Goal: Information Seeking & Learning: Learn about a topic

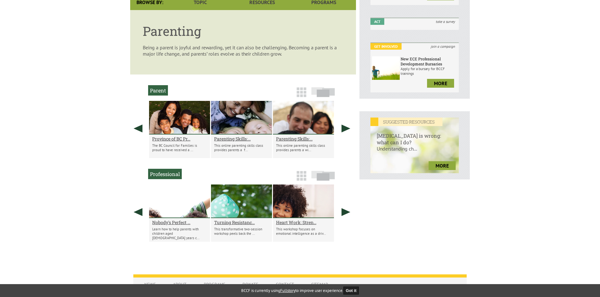
scroll to position [162, 0]
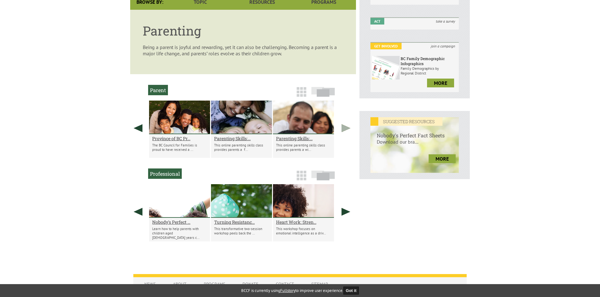
click at [343, 128] on link at bounding box center [346, 128] width 16 height 55
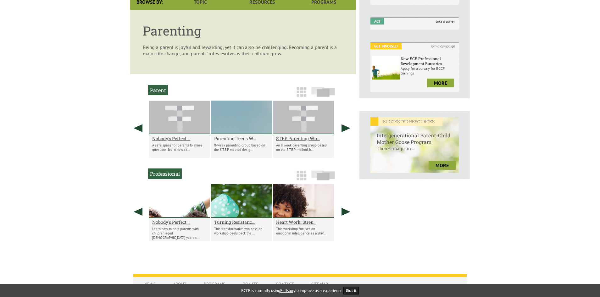
click at [229, 137] on h2 "Parenting Teens W..." at bounding box center [241, 138] width 55 height 6
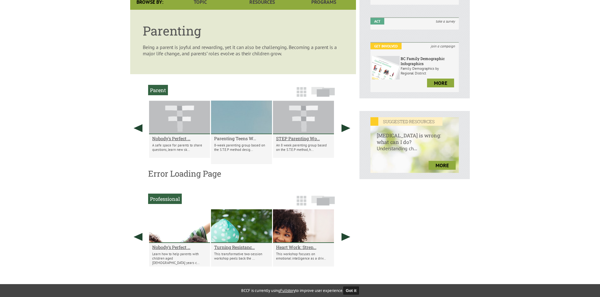
click at [229, 137] on h2 "Parenting Teens W..." at bounding box center [241, 138] width 55 height 6
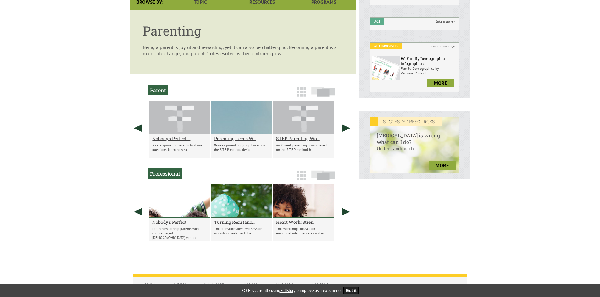
click at [229, 115] on div at bounding box center [241, 118] width 61 height 34
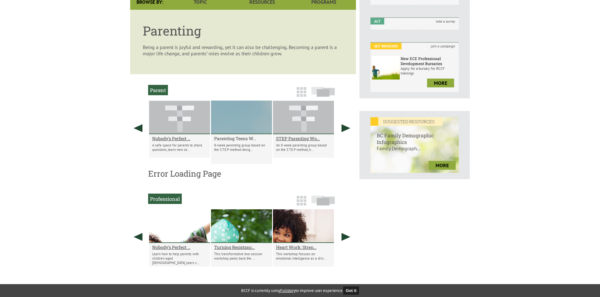
click at [236, 138] on h2 "Parenting Teens W..." at bounding box center [241, 138] width 55 height 6
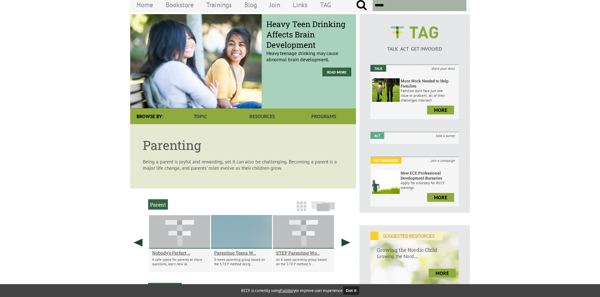
scroll to position [47, 0]
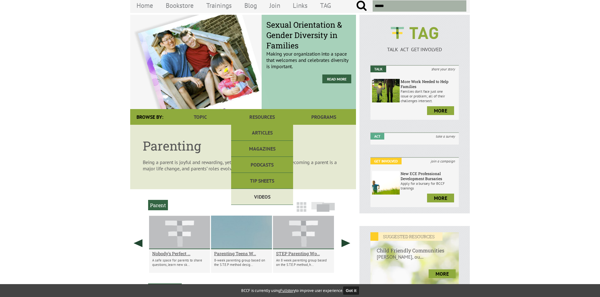
click at [273, 191] on link "Videos" at bounding box center [262, 197] width 62 height 16
